Goal: Task Accomplishment & Management: Complete application form

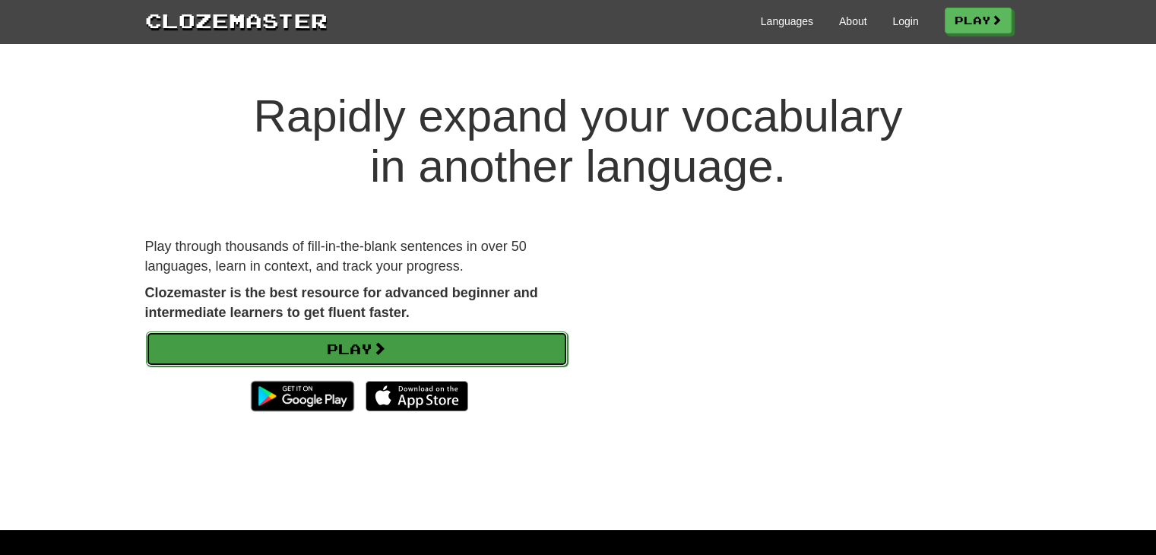
click at [415, 344] on link "Play" at bounding box center [357, 348] width 422 height 35
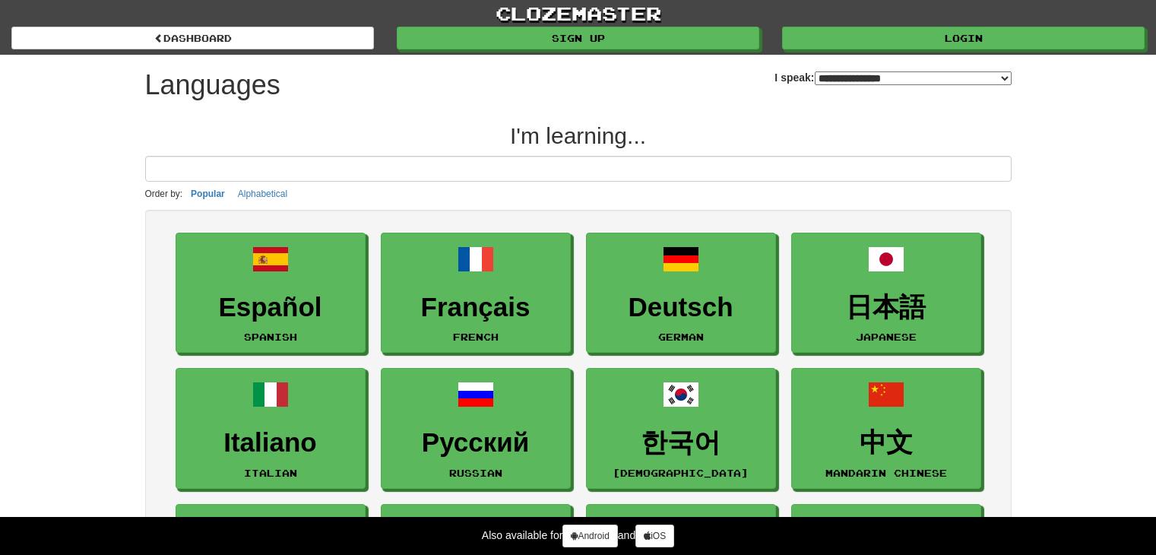
select select "*******"
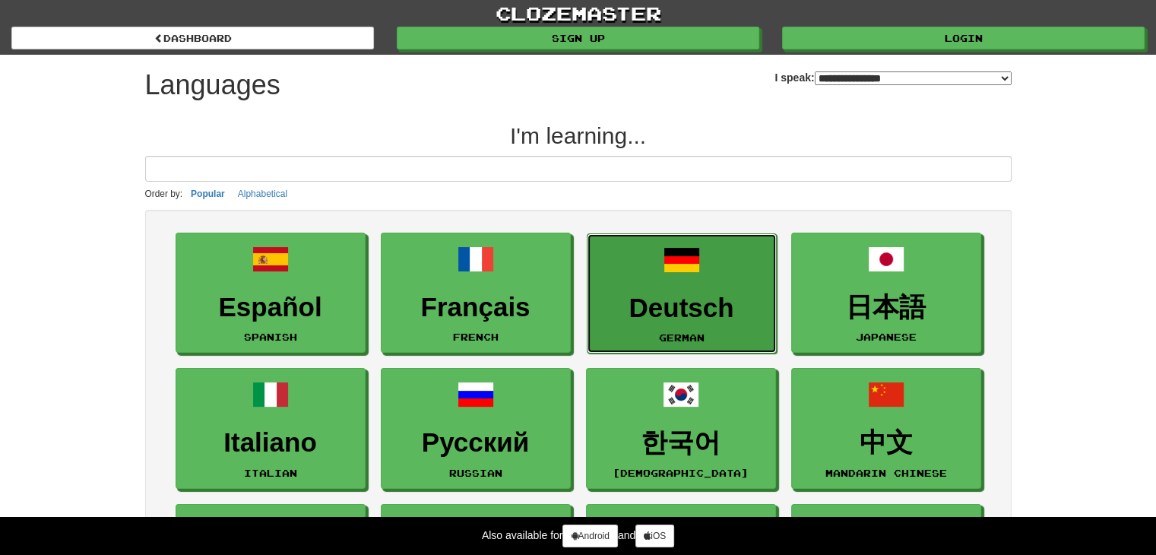
click at [651, 293] on h3 "Deutsch" at bounding box center [681, 308] width 173 height 30
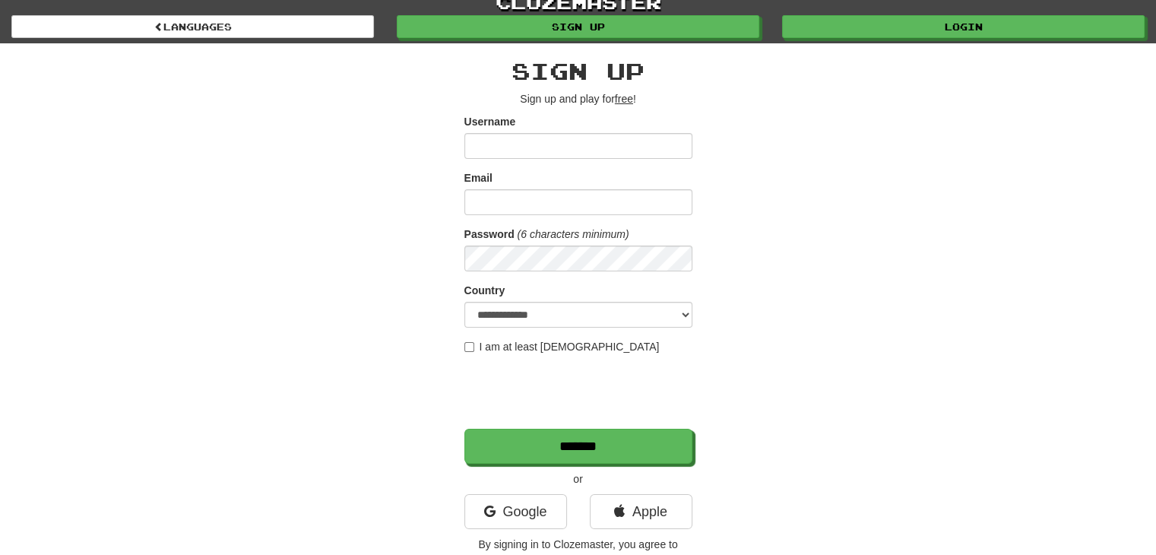
scroll to position [12, 0]
